Goal: Find specific page/section: Find specific page/section

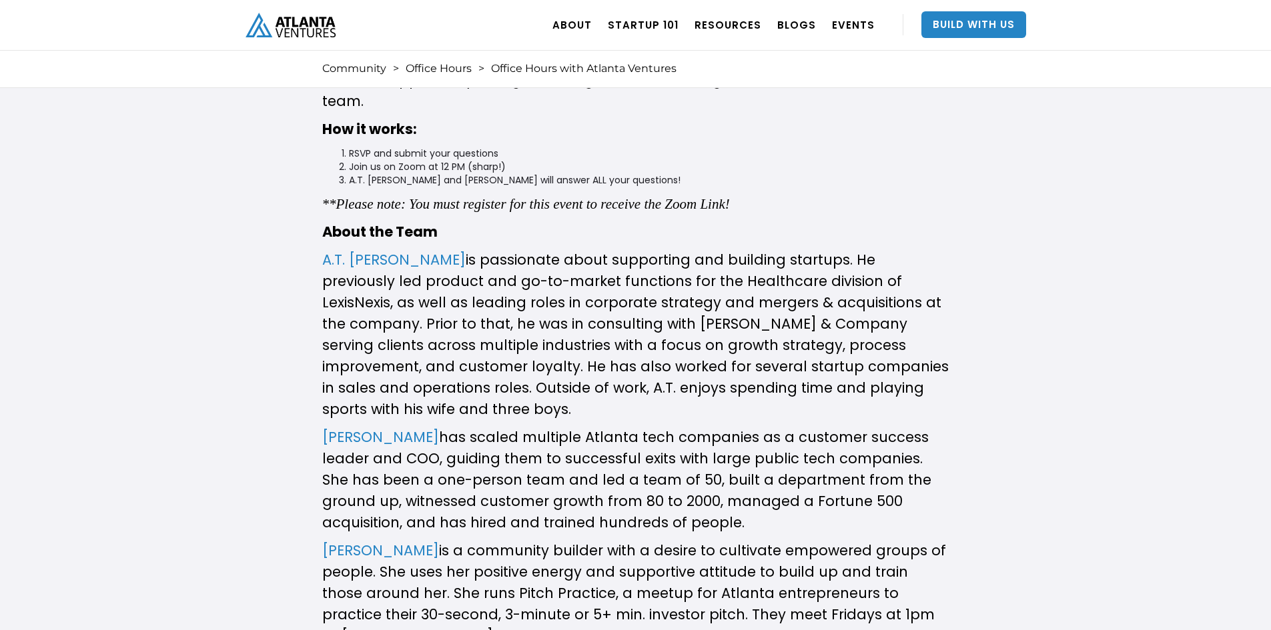
scroll to position [400, 0]
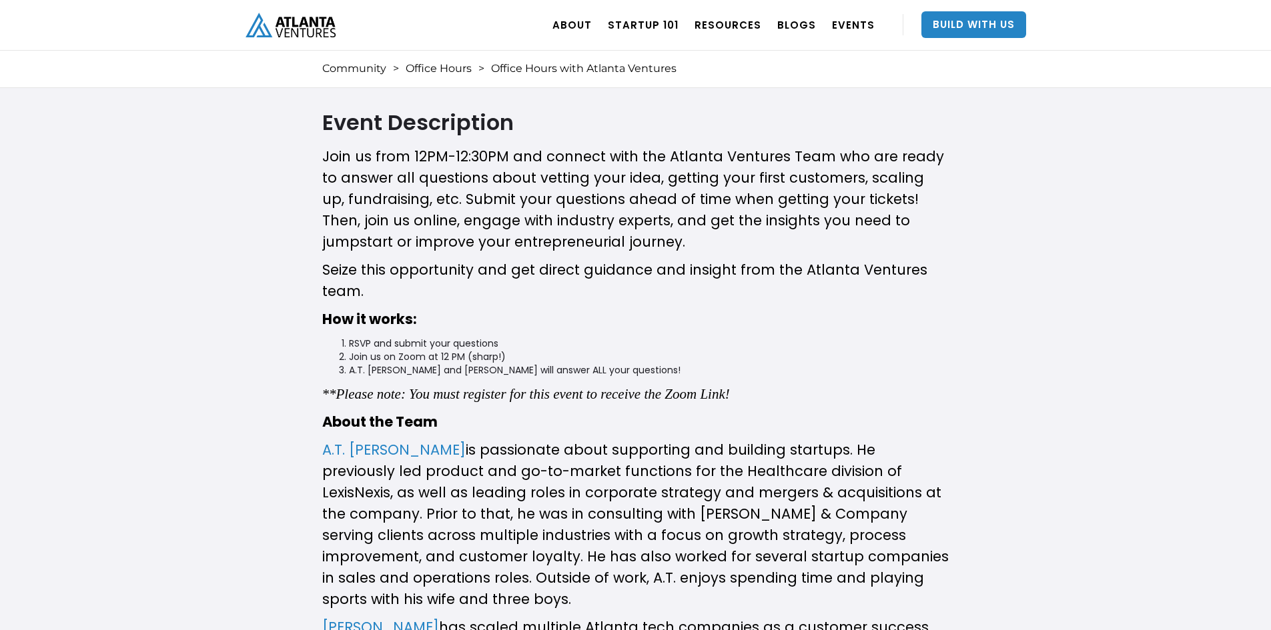
click at [394, 438] on div "Join us from 12PM-12:30PM and connect with the Atlanta Ventures Team who are re…" at bounding box center [635, 509] width 627 height 726
click at [390, 446] on link "A.T. Gimbel" at bounding box center [393, 449] width 143 height 19
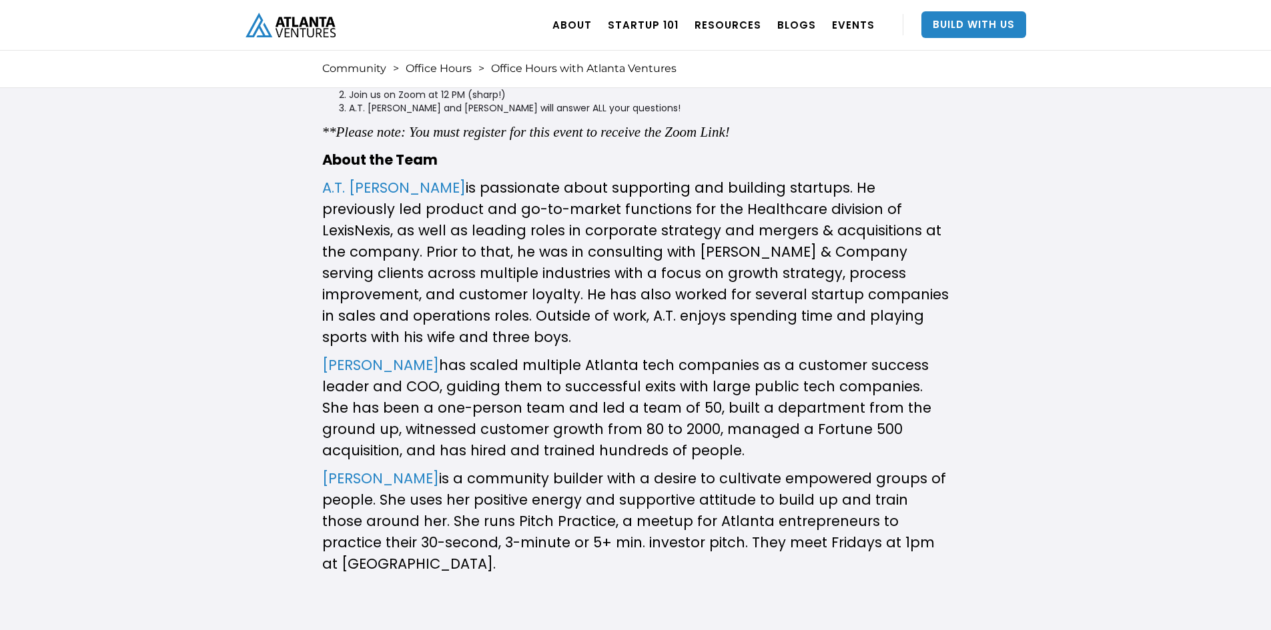
scroll to position [667, 0]
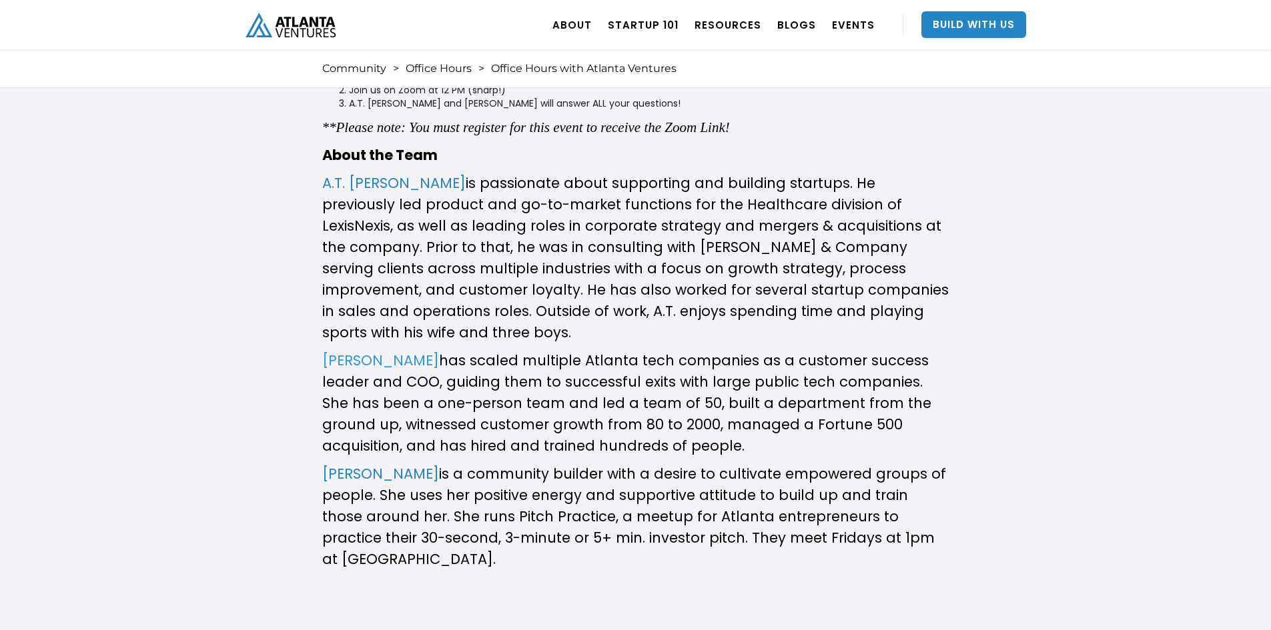
click at [364, 351] on link "Kathryn O’Day" at bounding box center [380, 360] width 117 height 19
click at [378, 464] on link "Jacey Cadet" at bounding box center [380, 473] width 117 height 19
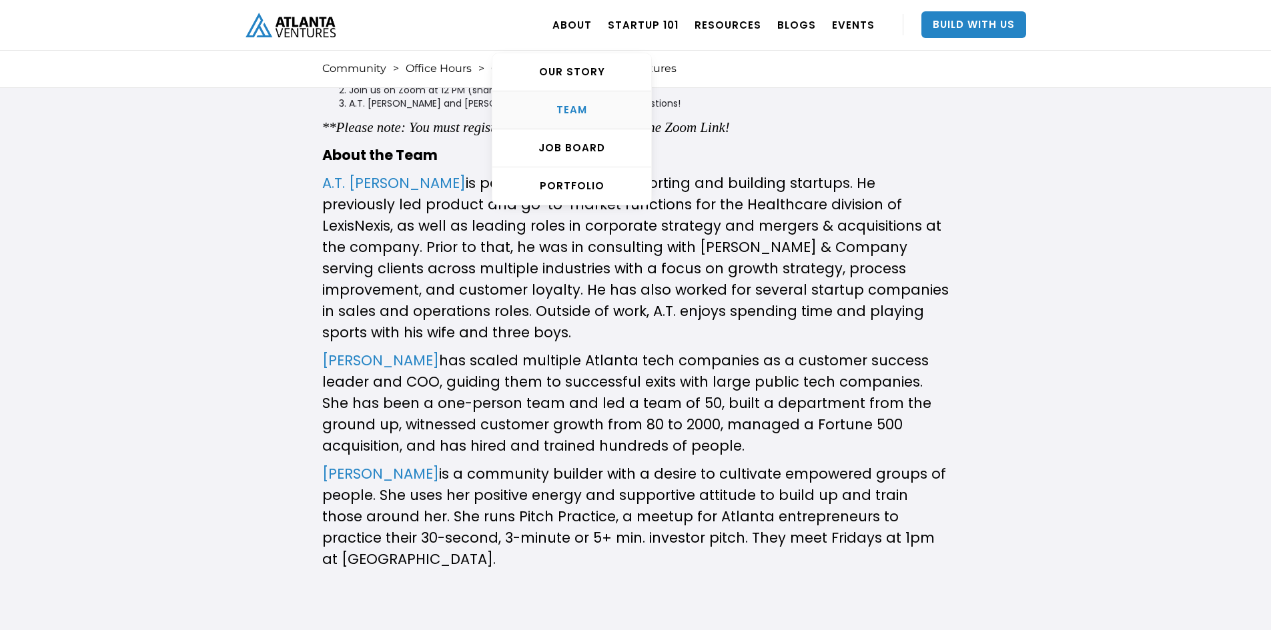
click at [592, 119] on link "TEAM" at bounding box center [571, 110] width 159 height 38
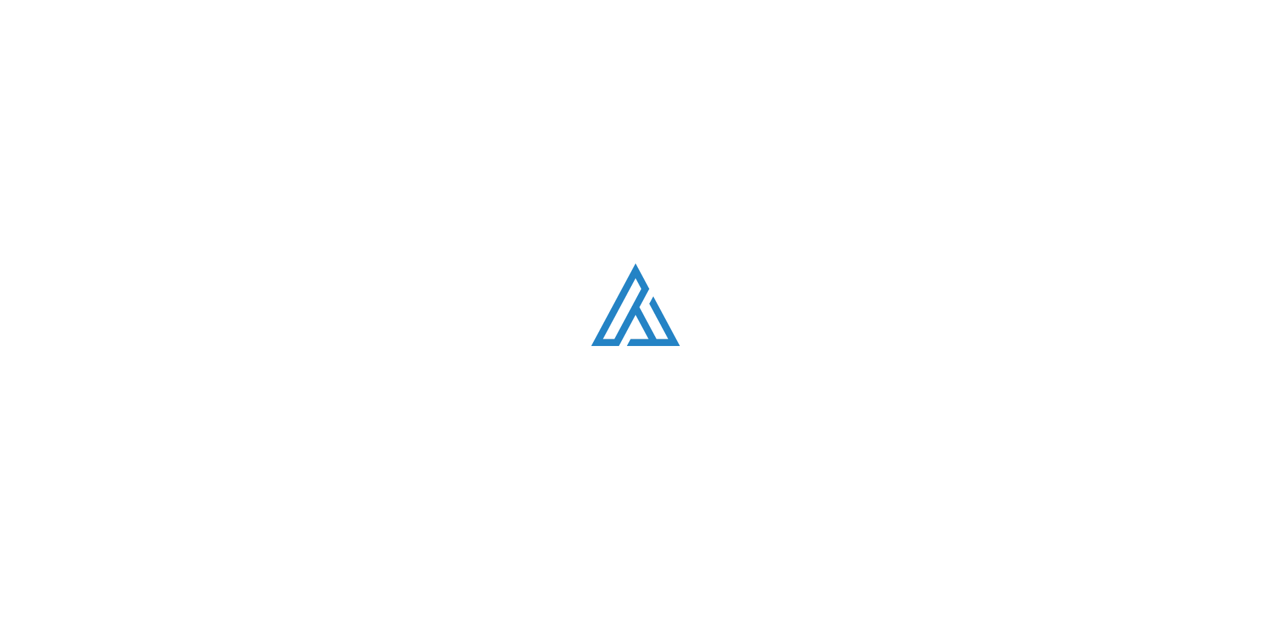
scroll to position [1690, 0]
